Goal: Information Seeking & Learning: Learn about a topic

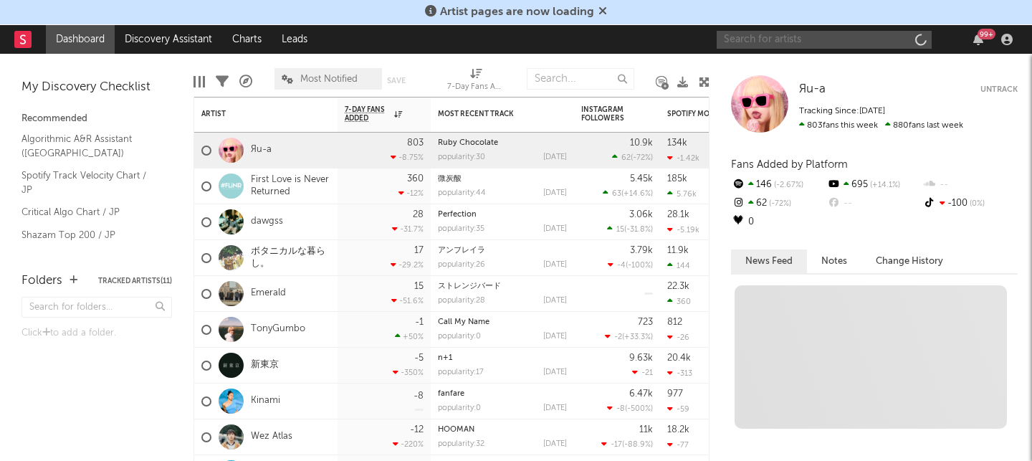
click at [789, 43] on input "text" at bounding box center [824, 40] width 215 height 18
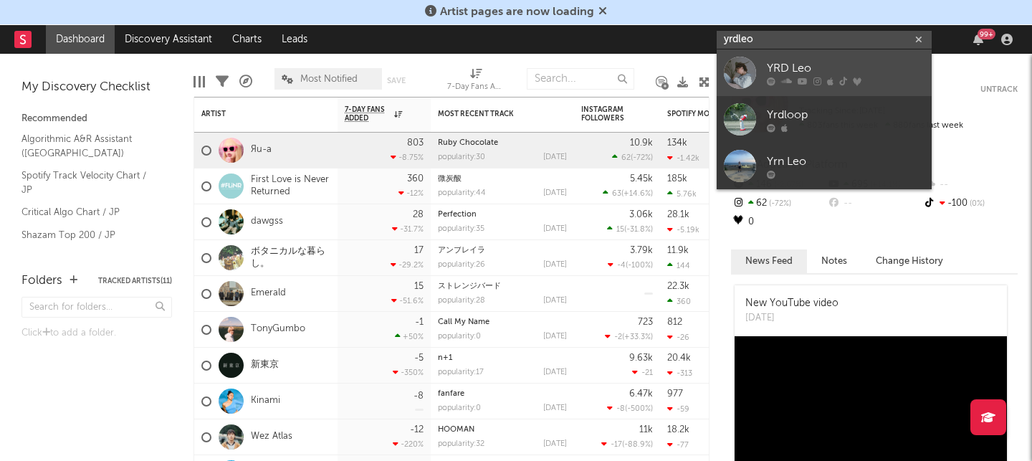
type input "yrdleo"
click at [803, 64] on div "YRD Leo" at bounding box center [846, 67] width 158 height 17
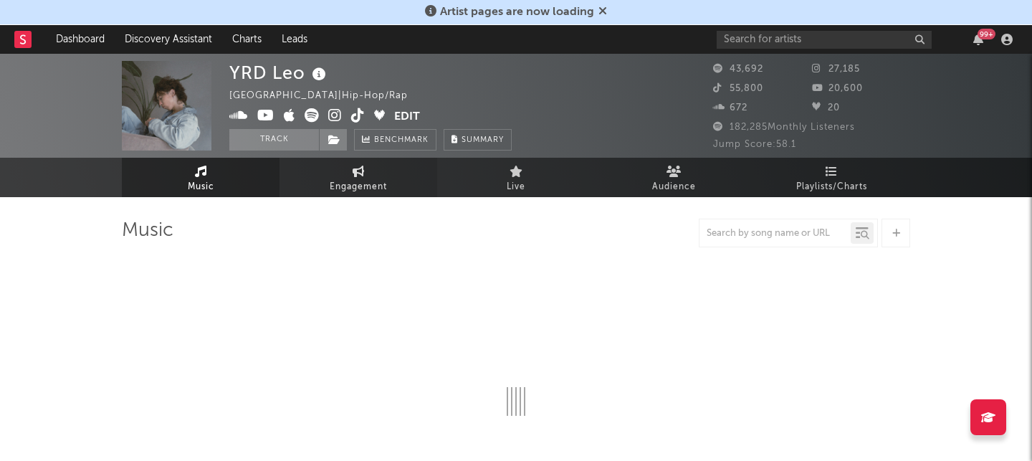
click at [377, 186] on span "Engagement" at bounding box center [358, 186] width 57 height 17
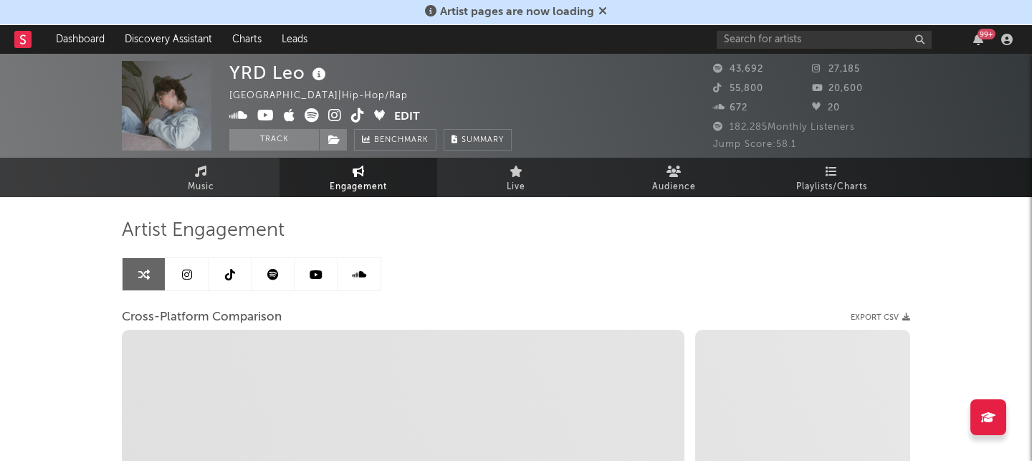
select select "1w"
click at [218, 274] on link at bounding box center [230, 274] width 43 height 32
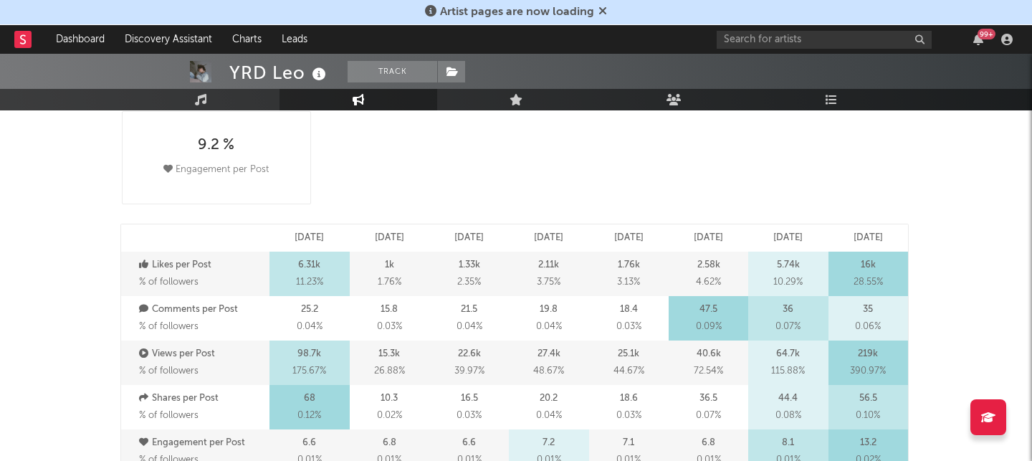
select select "6m"
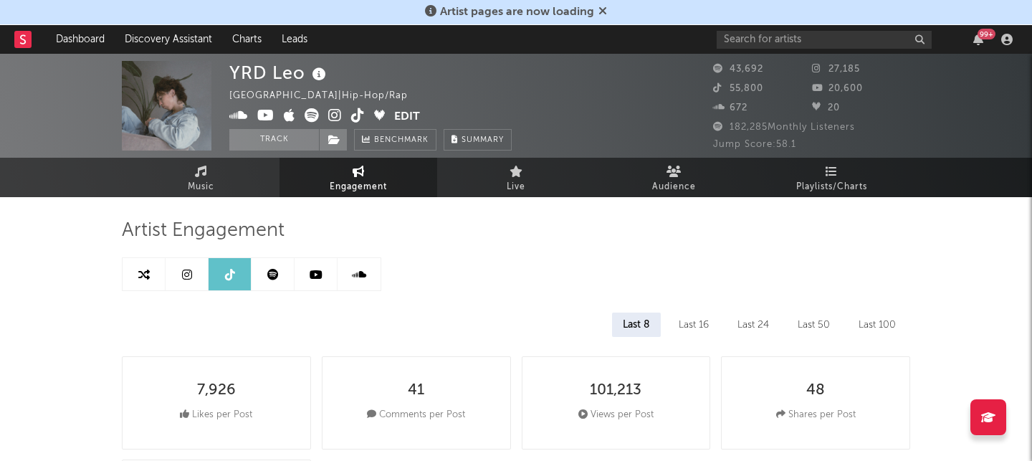
click at [201, 269] on link at bounding box center [187, 274] width 43 height 32
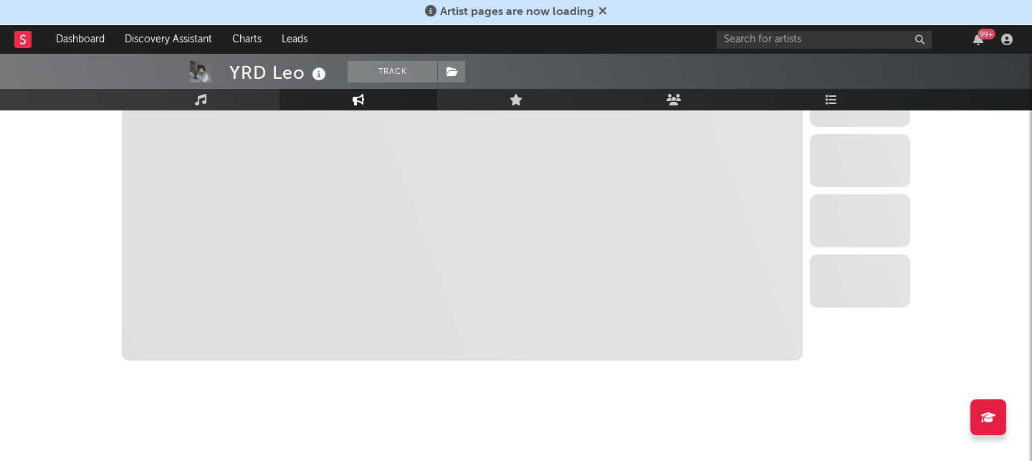
select select "6m"
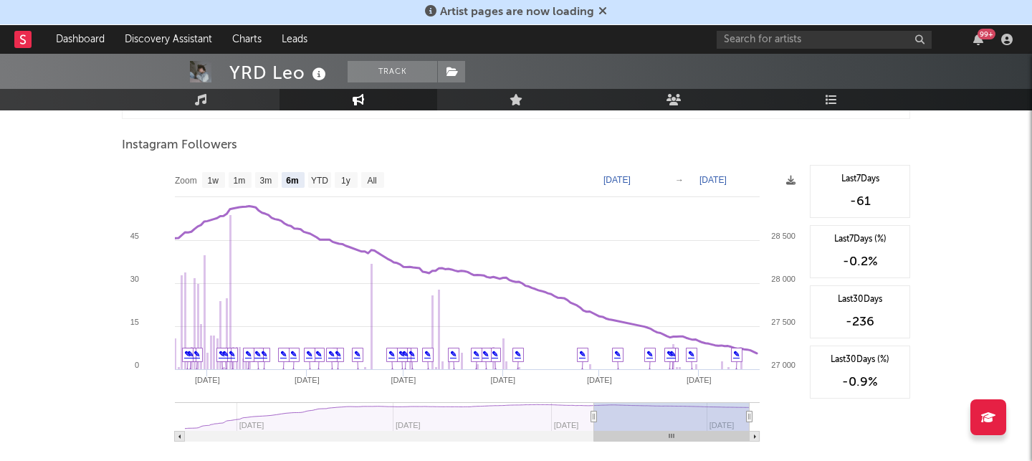
scroll to position [2184, 0]
